Goal: Task Accomplishment & Management: Use online tool/utility

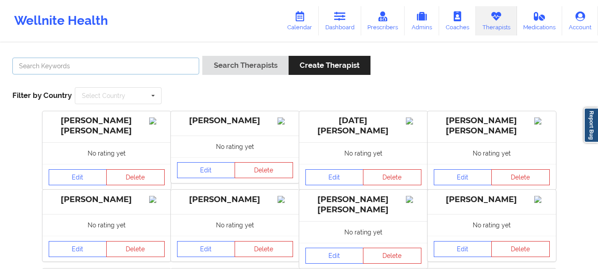
click at [123, 69] on input "text" at bounding box center [105, 66] width 187 height 17
type input "[PERSON_NAME]"
click at [202, 56] on button "Search Therapists" at bounding box center [245, 65] width 86 height 19
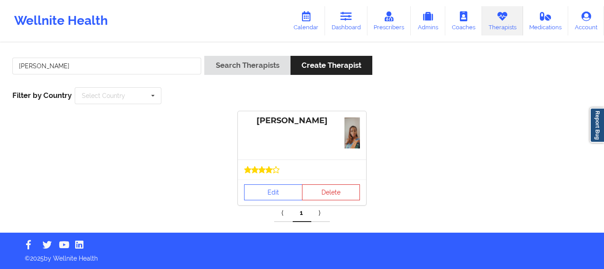
click at [319, 122] on div "[PERSON_NAME]" at bounding box center [302, 120] width 116 height 10
click at [285, 119] on div "[PERSON_NAME]" at bounding box center [302, 120] width 116 height 10
click at [352, 136] on img at bounding box center [352, 132] width 15 height 31
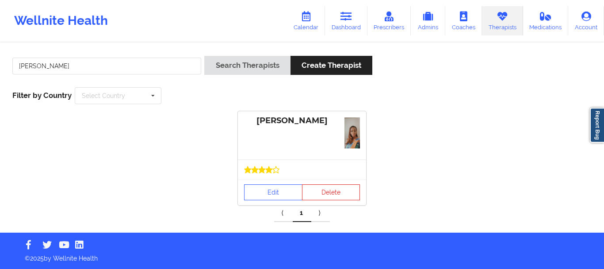
click at [352, 136] on img at bounding box center [352, 132] width 15 height 31
click at [265, 140] on div "[PERSON_NAME]" at bounding box center [302, 135] width 128 height 48
drag, startPoint x: 265, startPoint y: 140, endPoint x: 279, endPoint y: 125, distance: 19.7
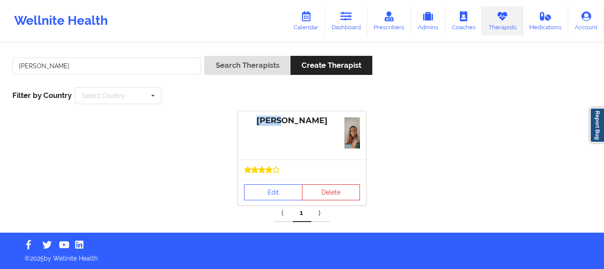
click at [279, 125] on div "[PERSON_NAME]" at bounding box center [302, 135] width 128 height 48
click at [279, 125] on div "[PERSON_NAME]" at bounding box center [302, 120] width 116 height 10
click at [319, 122] on div "[PERSON_NAME]" at bounding box center [302, 120] width 116 height 10
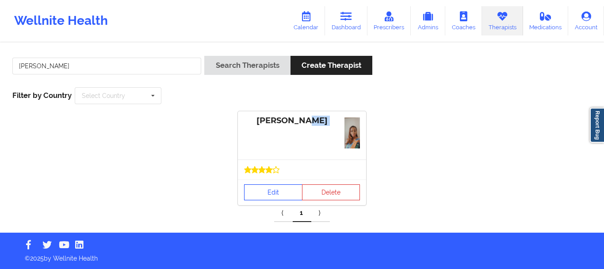
click at [284, 185] on link "Edit" at bounding box center [273, 192] width 58 height 16
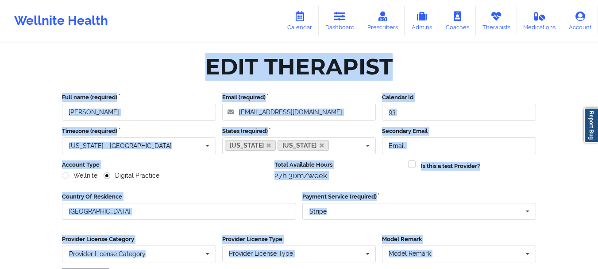
click at [260, 181] on div "Account Type Wellnite Digital Practice" at bounding box center [165, 173] width 212 height 26
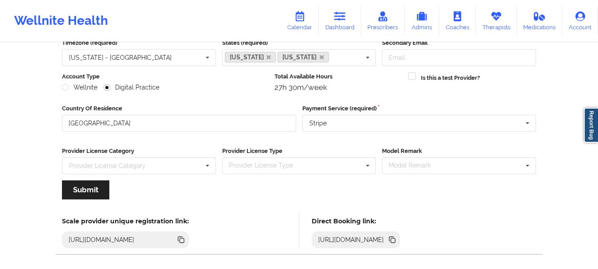
scroll to position [128, 0]
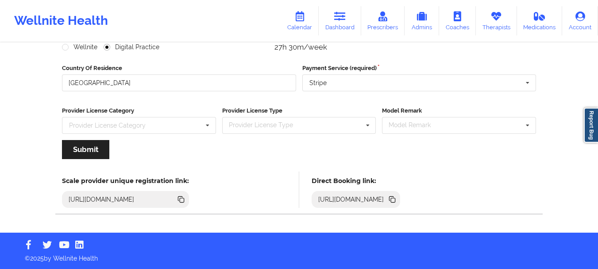
click at [395, 200] on icon at bounding box center [393, 200] width 4 height 4
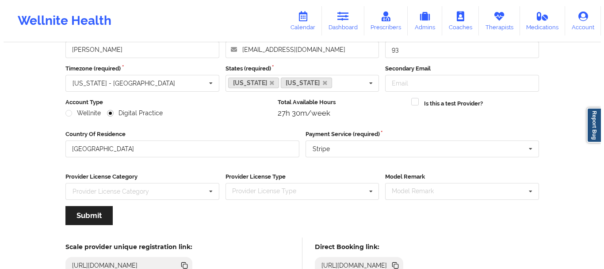
scroll to position [0, 0]
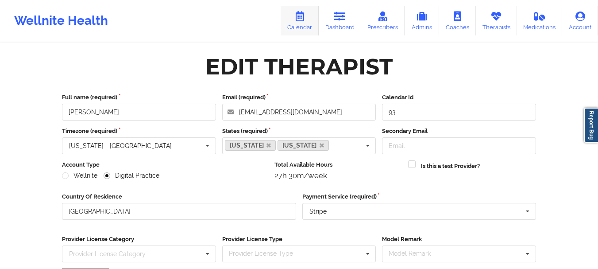
click at [311, 23] on link "Calendar" at bounding box center [299, 20] width 38 height 29
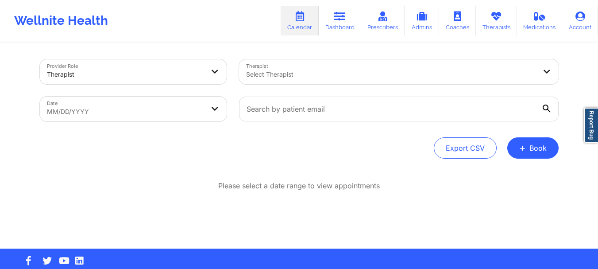
click at [198, 107] on body "Wellnite Health Calendar Dashboard Prescribers Admins Coaches Therapists Medica…" at bounding box center [299, 134] width 598 height 269
select select "2025-8"
select select "2025-9"
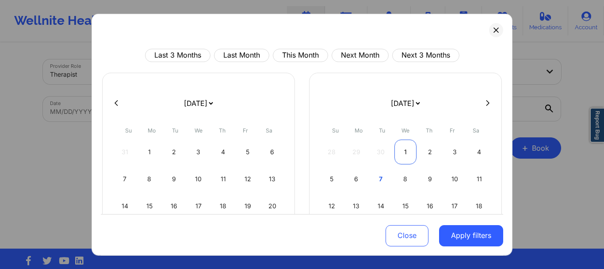
click at [413, 152] on div "1" at bounding box center [406, 151] width 23 height 25
select select "2025-9"
select select "2025-10"
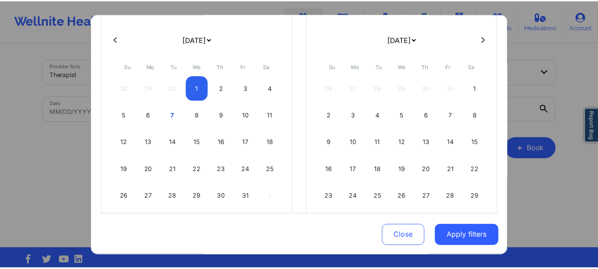
scroll to position [67, 0]
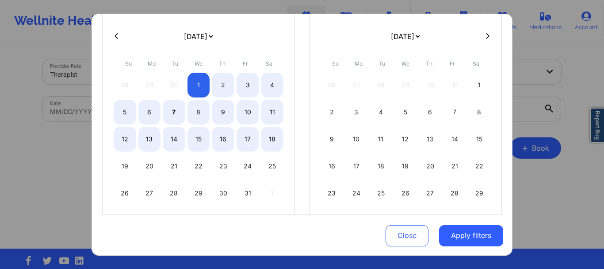
select select "2025-9"
select select "2025-10"
select select "2025-9"
select select "2025-10"
select select "2025-9"
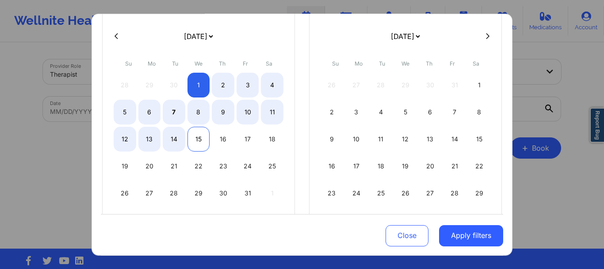
select select "2025-10"
click at [194, 138] on div "15" at bounding box center [199, 138] width 23 height 25
select select "2025-9"
select select "2025-10"
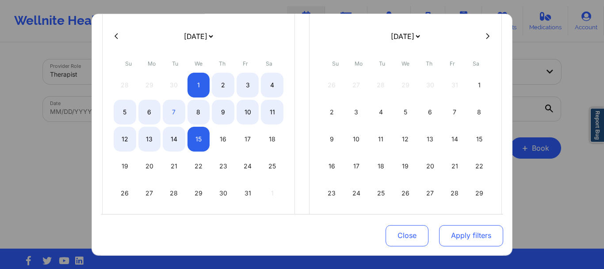
click at [454, 227] on button "Apply filters" at bounding box center [471, 235] width 64 height 21
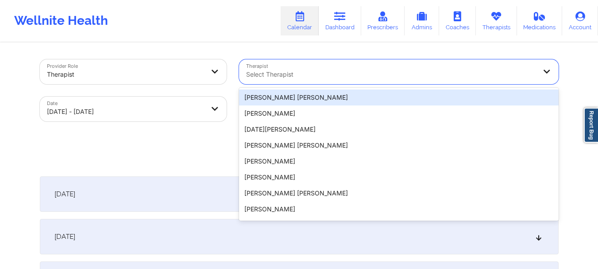
click at [293, 70] on div at bounding box center [391, 74] width 290 height 11
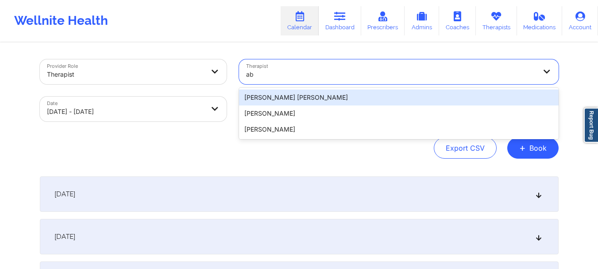
type input "a"
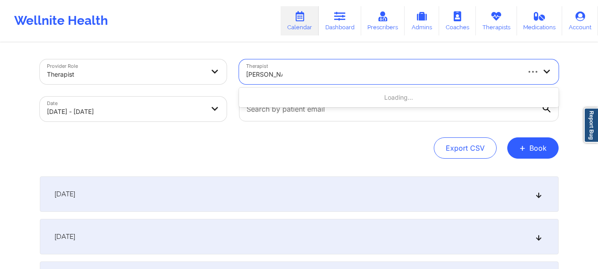
type input "[PERSON_NAME]"
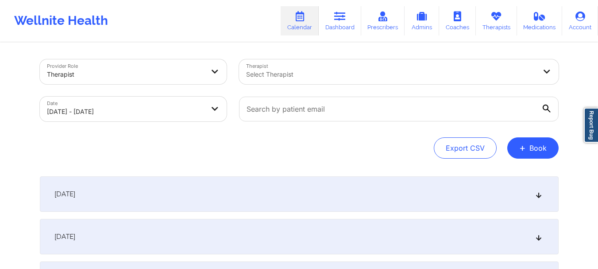
click at [263, 187] on div "[DATE]" at bounding box center [299, 193] width 519 height 35
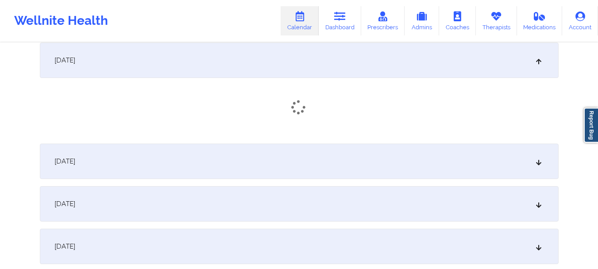
scroll to position [134, 0]
click at [307, 67] on div "[DATE]" at bounding box center [299, 59] width 519 height 35
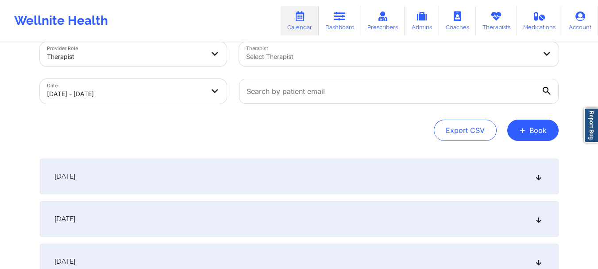
scroll to position [0, 0]
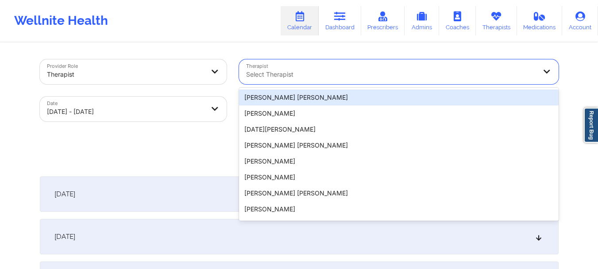
click at [386, 73] on div at bounding box center [391, 74] width 290 height 11
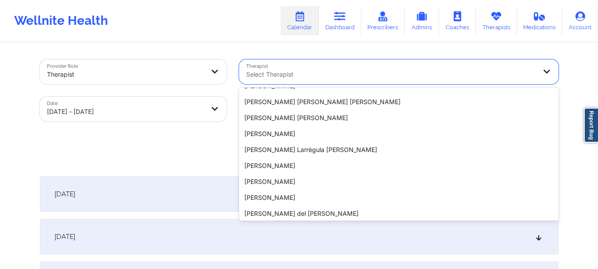
scroll to position [189, 0]
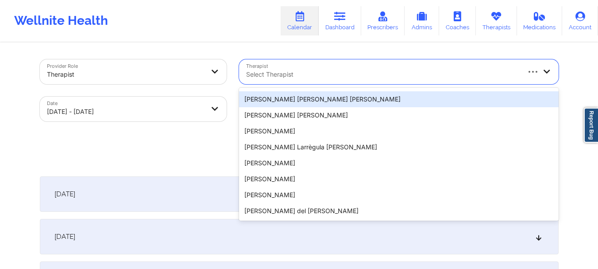
click at [353, 69] on div at bounding box center [382, 74] width 273 height 11
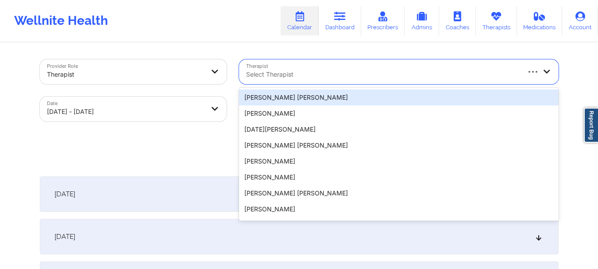
click at [341, 73] on div at bounding box center [382, 74] width 273 height 11
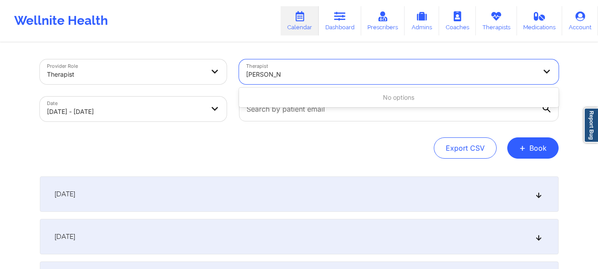
type input "[PERSON_NAME]"
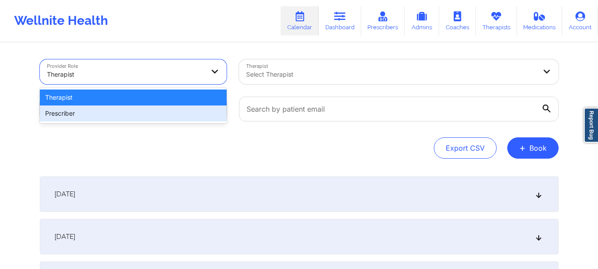
click at [178, 106] on div "Prescriber" at bounding box center [133, 113] width 187 height 16
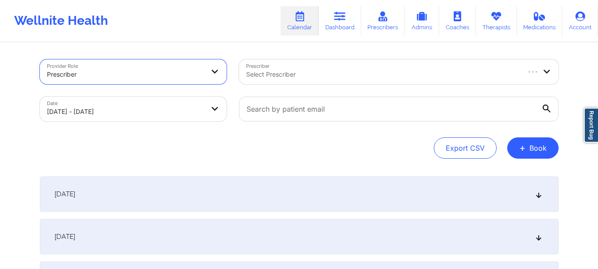
click at [257, 78] on div at bounding box center [382, 74] width 273 height 11
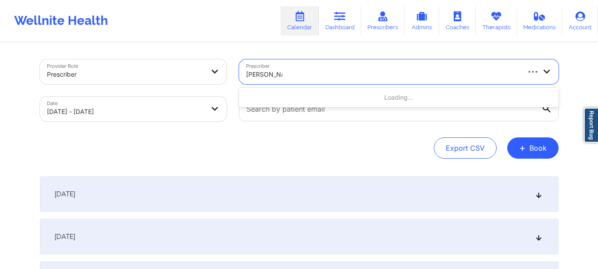
type input "[PERSON_NAME]"
click at [492, 129] on div "Provider Role Prescriber Prescriber Use Up and Down to choose options, press En…" at bounding box center [299, 108] width 519 height 99
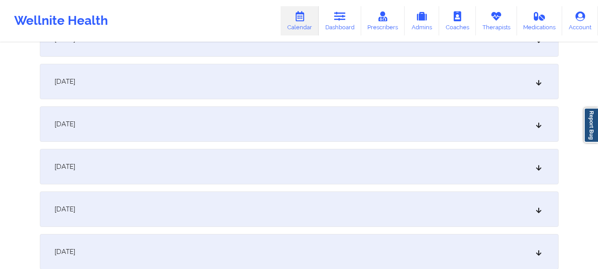
scroll to position [561, 0]
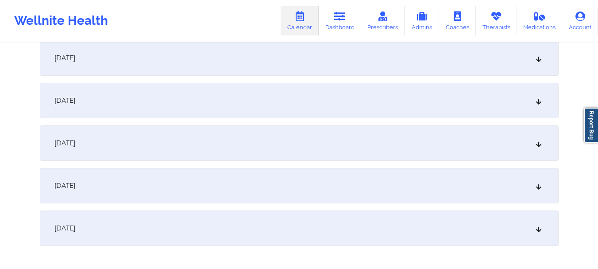
click at [323, 139] on div "[DATE]" at bounding box center [299, 142] width 519 height 35
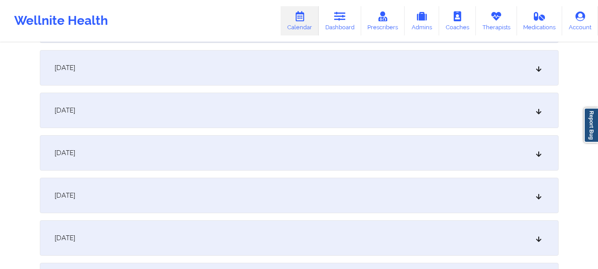
scroll to position [0, 0]
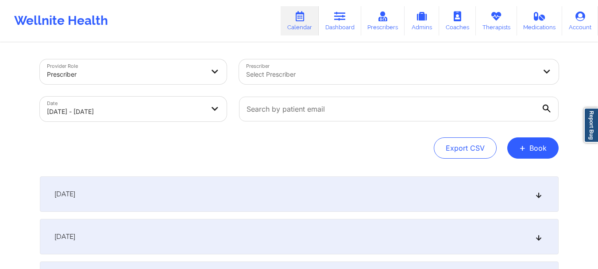
click at [298, 66] on div "Select Prescriber" at bounding box center [388, 71] width 298 height 25
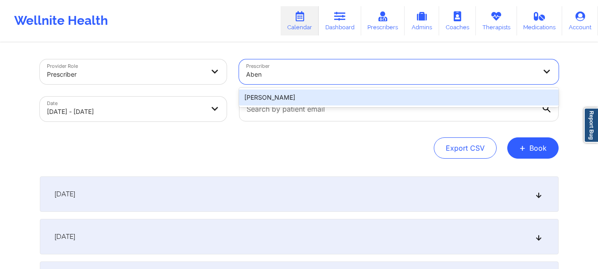
type input "Aben"
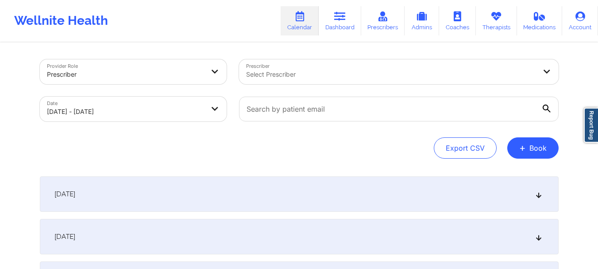
click at [278, 78] on div at bounding box center [391, 74] width 290 height 11
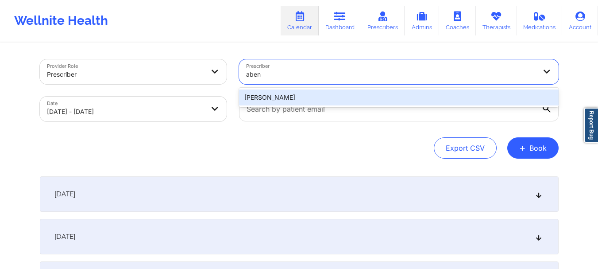
type input "aben"
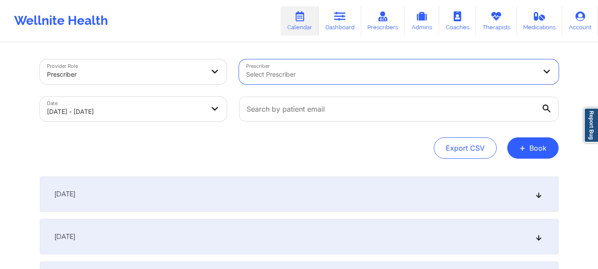
click at [195, 76] on div at bounding box center [125, 74] width 157 height 11
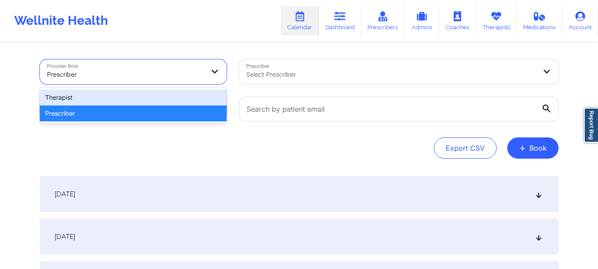
click at [185, 93] on div "Therapist" at bounding box center [133, 97] width 187 height 16
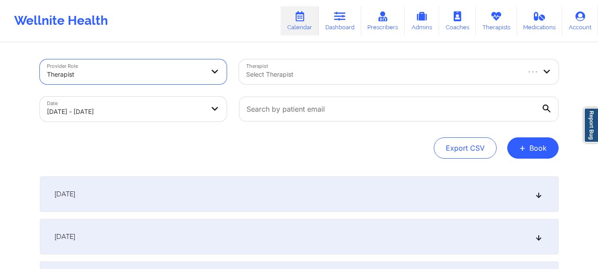
click at [266, 77] on div at bounding box center [382, 74] width 273 height 11
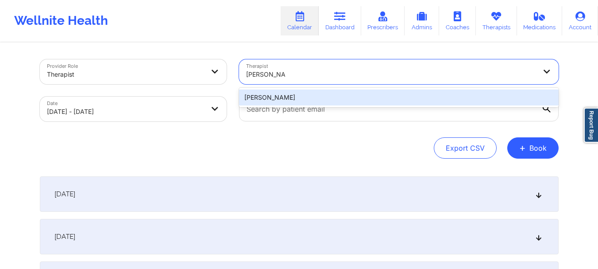
type input "[PERSON_NAME]"
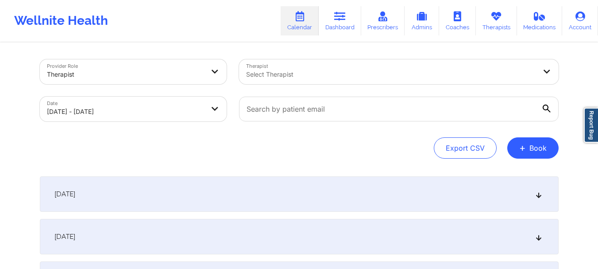
click at [274, 92] on div at bounding box center [399, 108] width 332 height 37
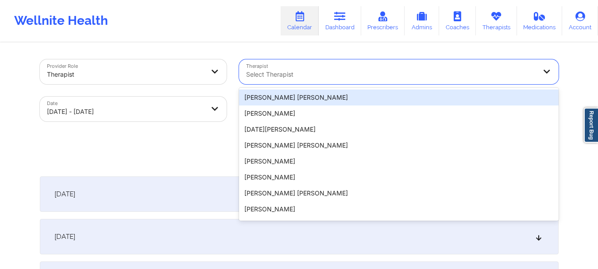
drag, startPoint x: 274, startPoint y: 92, endPoint x: 262, endPoint y: 80, distance: 17.5
click at [262, 80] on div "Select Therapist" at bounding box center [388, 71] width 298 height 25
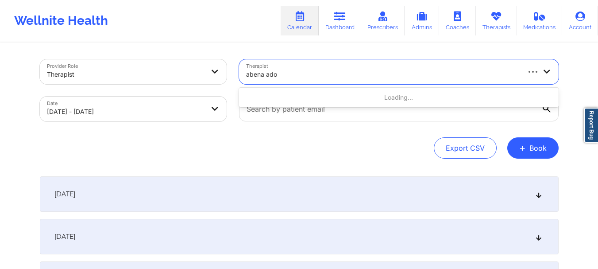
type input "[PERSON_NAME]"
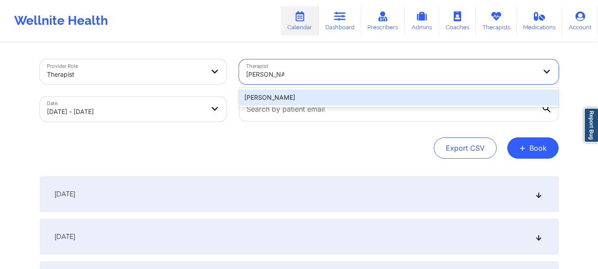
click at [275, 97] on div "[PERSON_NAME]" at bounding box center [398, 97] width 319 height 16
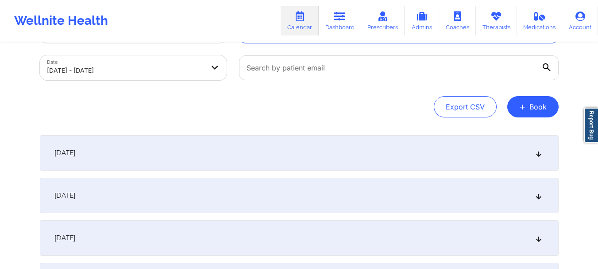
scroll to position [53, 0]
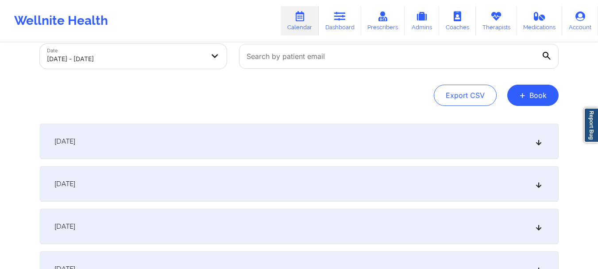
click at [319, 128] on div "[DATE]" at bounding box center [299, 140] width 519 height 35
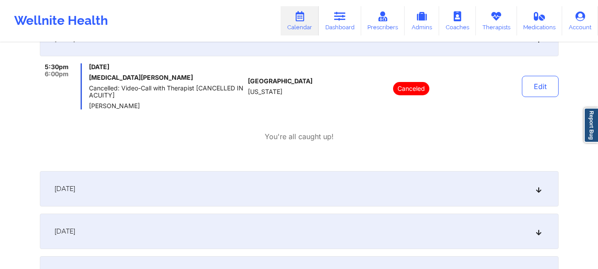
scroll to position [156, 0]
click at [292, 174] on div "[DATE]" at bounding box center [299, 187] width 519 height 35
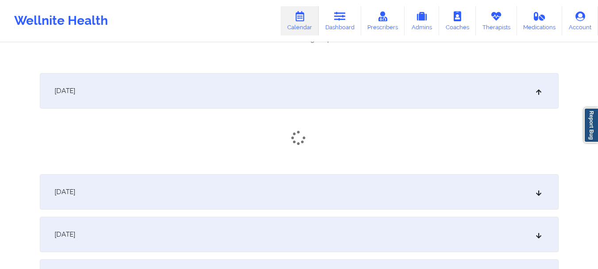
scroll to position [254, 0]
click at [298, 182] on div "[DATE]" at bounding box center [299, 194] width 519 height 35
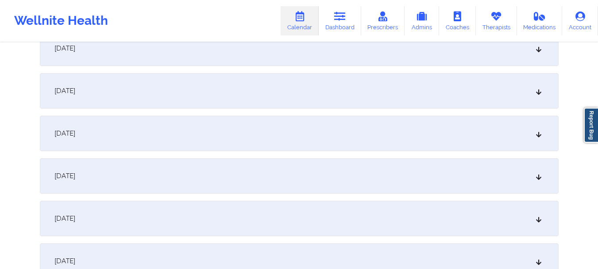
scroll to position [868, 0]
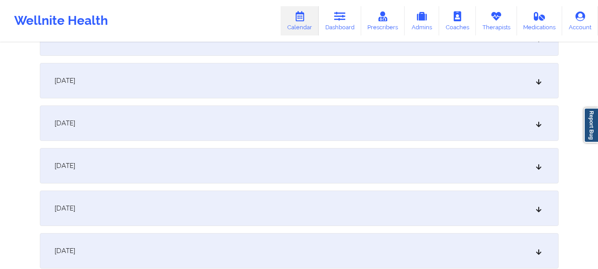
click at [292, 161] on div "[DATE]" at bounding box center [299, 165] width 519 height 35
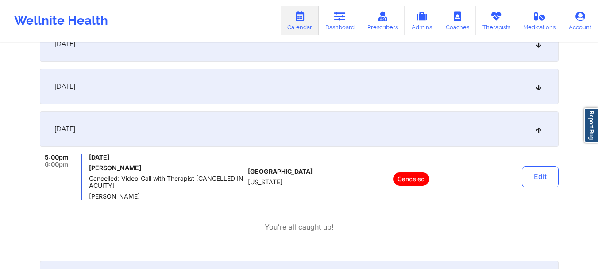
scroll to position [896, 0]
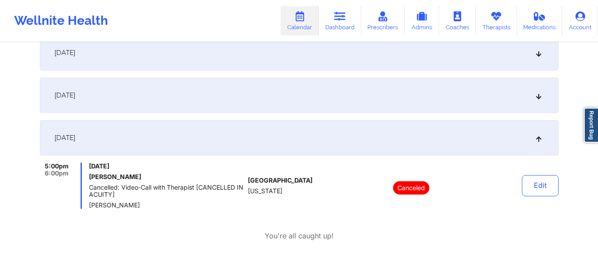
click at [277, 108] on div "[DATE]" at bounding box center [299, 94] width 519 height 35
